Goal: Information Seeking & Learning: Learn about a topic

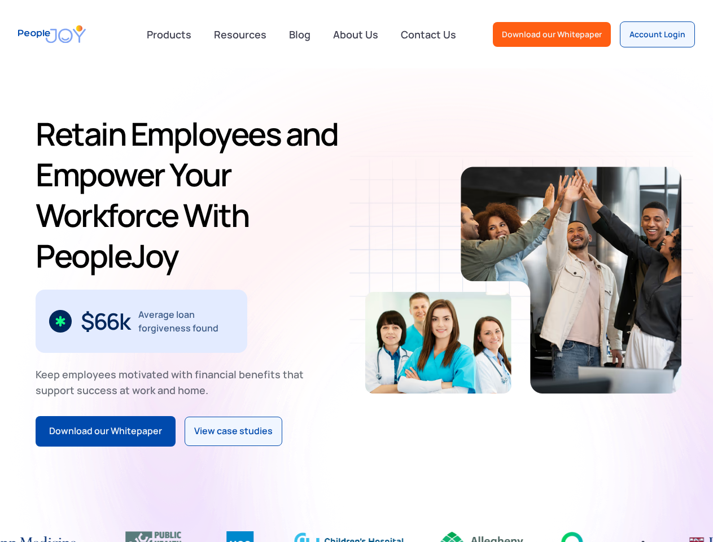
click at [138, 308] on div "Average loan forgiveness found" at bounding box center [185, 321] width 95 height 27
